Goal: Task Accomplishment & Management: Manage account settings

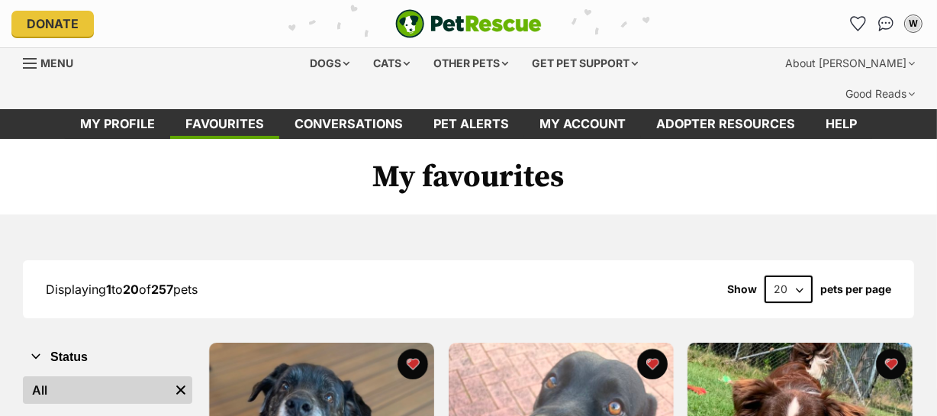
select select "60"
click at [765, 275] on select "20 40 60" at bounding box center [789, 288] width 48 height 27
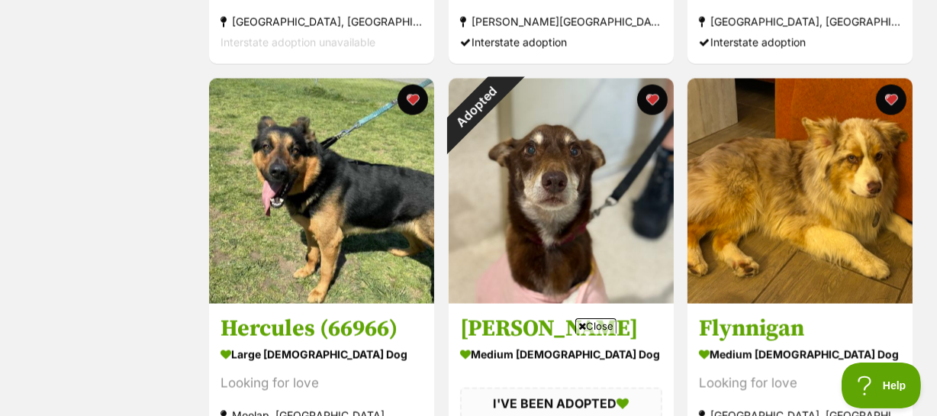
click at [595, 322] on span "Close" at bounding box center [595, 325] width 41 height 15
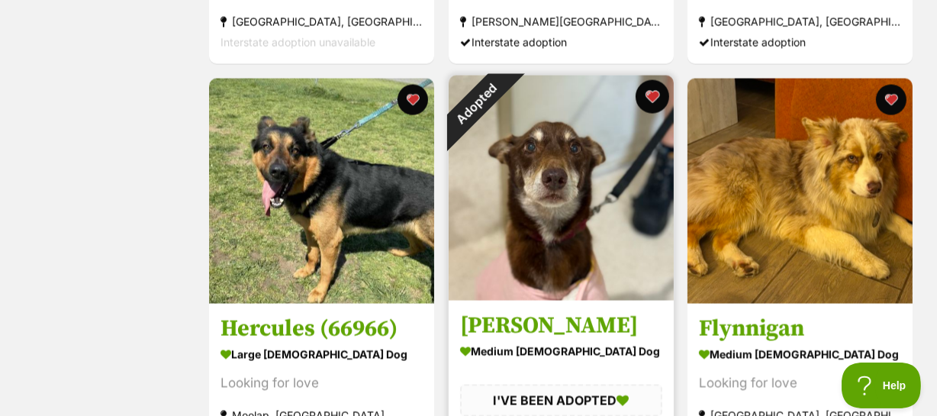
click at [652, 80] on button "favourite" at bounding box center [652, 97] width 34 height 34
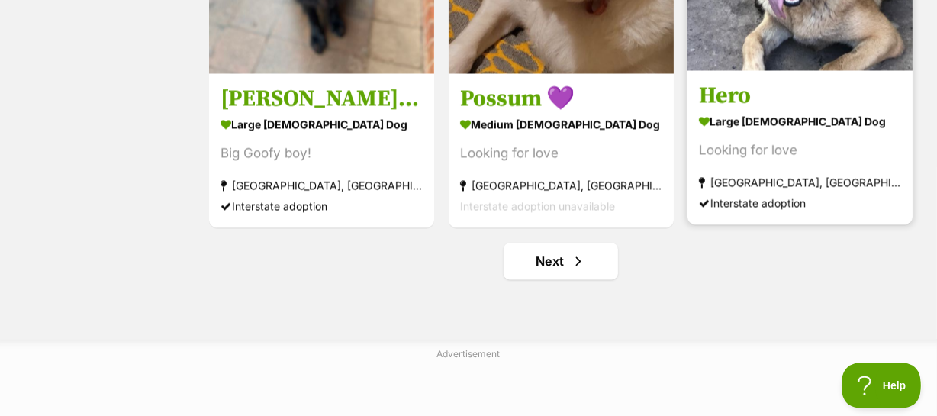
scroll to position [8060, 0]
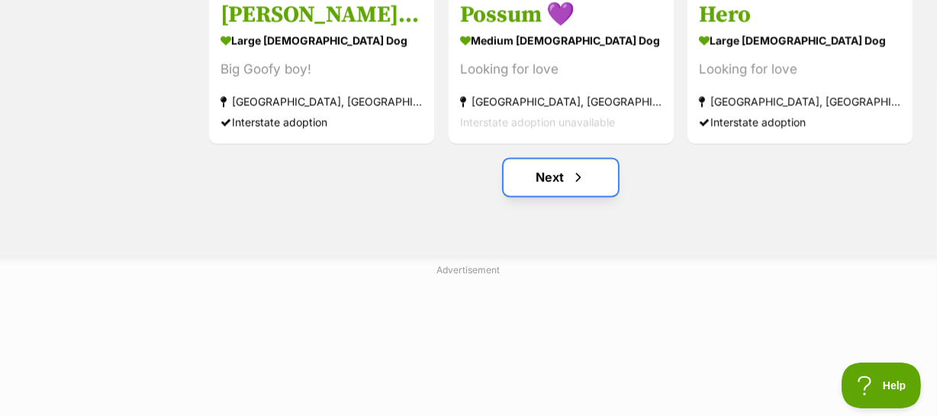
click at [573, 168] on span "Next page" at bounding box center [578, 177] width 15 height 18
